Goal: Task Accomplishment & Management: Manage account settings

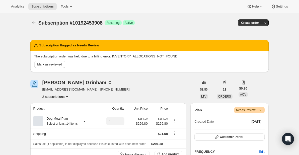
scroll to position [355, 0]
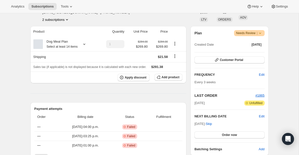
scroll to position [78, 0]
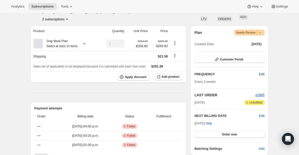
click at [263, 73] on span "Edit" at bounding box center [262, 74] width 6 height 5
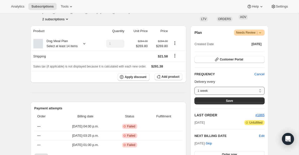
click at [260, 90] on select "1 week 2 weeks 3 weeks 4 weeks 5 weeks 6 weeks 7 weeks 8 weeks Custom..." at bounding box center [229, 91] width 70 height 8
select select "WEEK#2"
click at [194, 87] on select "1 week 2 weeks 3 weeks 4 weeks 5 weeks 6 weeks 7 weeks 8 weeks Custom..." at bounding box center [229, 91] width 70 height 8
click at [225, 100] on button "Save" at bounding box center [229, 100] width 70 height 7
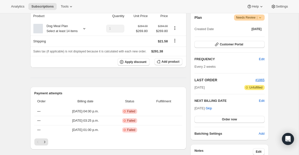
scroll to position [132, 0]
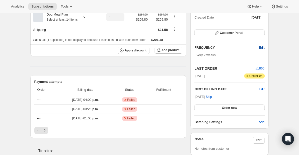
click at [262, 46] on span "Edit" at bounding box center [262, 47] width 6 height 5
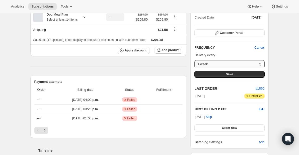
click at [259, 63] on select "1 week 2 weeks 3 weeks 4 weeks 5 weeks 6 weeks 7 weeks 8 weeks Custom..." at bounding box center [229, 64] width 70 height 8
select select "WEEK#3"
click at [194, 60] on select "1 week 2 weeks 3 weeks 4 weeks 5 weeks 6 weeks 7 weeks 8 weeks Custom..." at bounding box center [229, 64] width 70 height 8
click at [244, 73] on button "Save" at bounding box center [229, 74] width 70 height 7
